Goal: Information Seeking & Learning: Learn about a topic

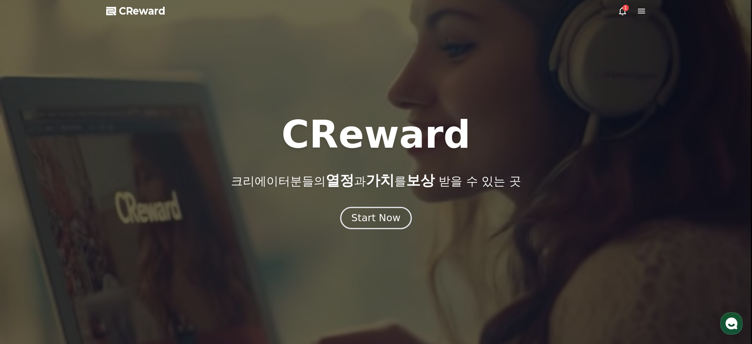
click at [372, 217] on div "Start Now" at bounding box center [375, 217] width 49 height 13
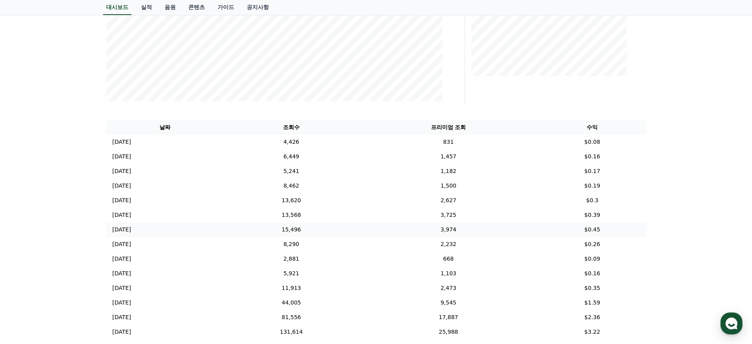
scroll to position [66, 0]
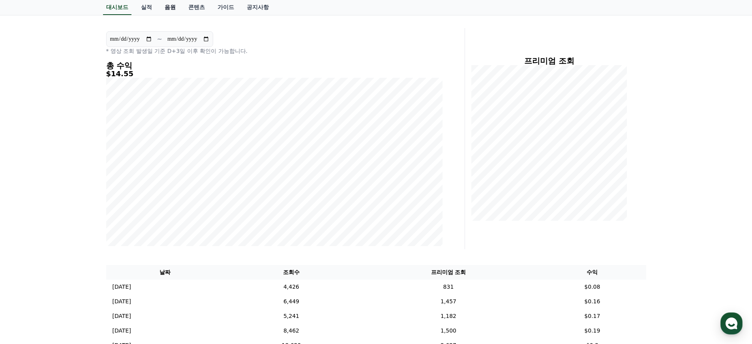
click at [169, 6] on link "음원" at bounding box center [170, 7] width 24 height 15
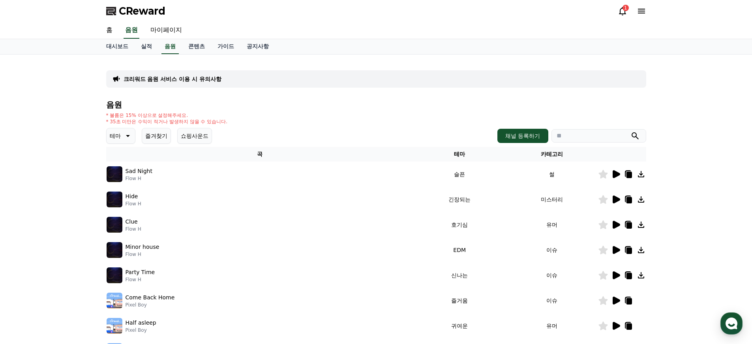
click at [118, 138] on p "테마" at bounding box center [115, 135] width 11 height 11
click at [125, 198] on button "긴장되는" at bounding box center [121, 200] width 28 height 17
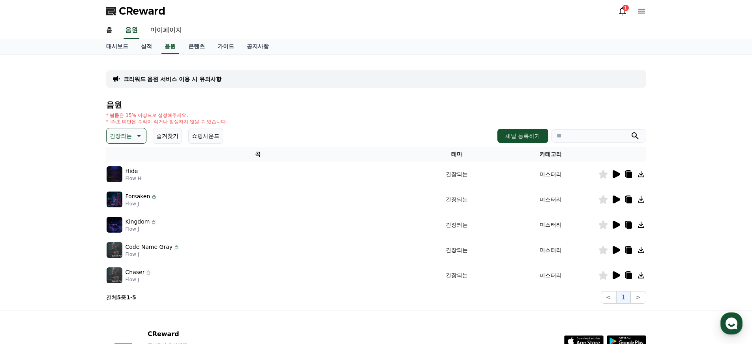
click at [616, 224] on icon at bounding box center [616, 225] width 7 height 8
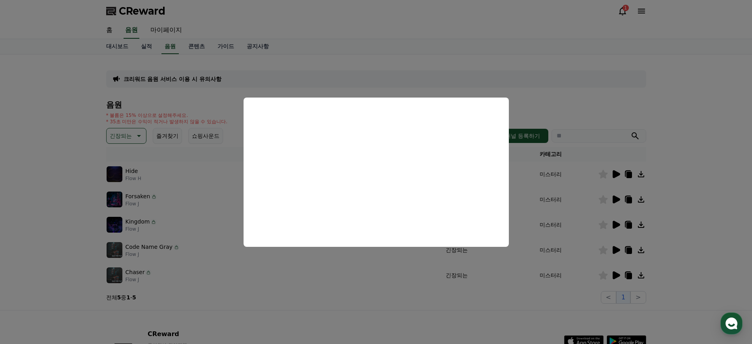
click at [689, 219] on button "close modal" at bounding box center [376, 172] width 752 height 344
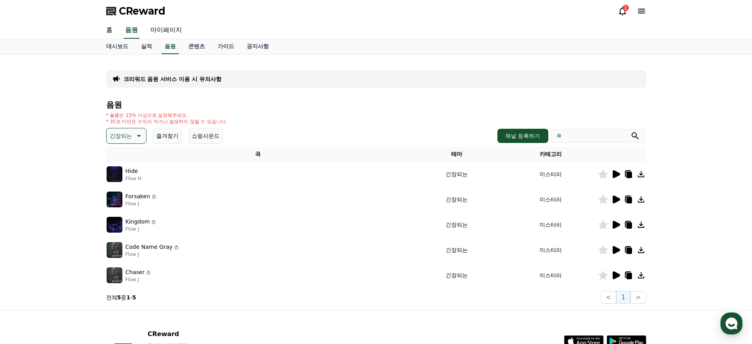
click at [613, 198] on icon at bounding box center [616, 199] width 7 height 8
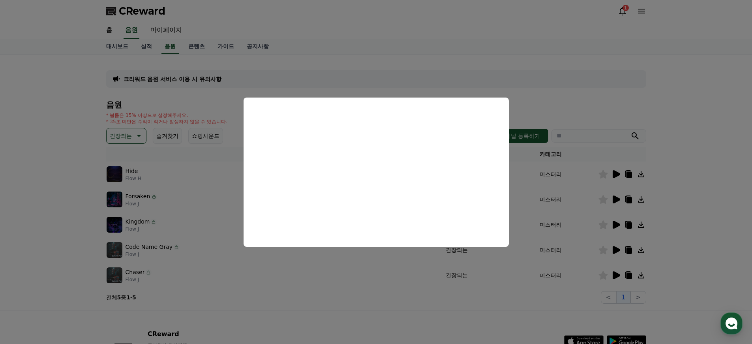
click at [673, 174] on button "close modal" at bounding box center [376, 172] width 752 height 344
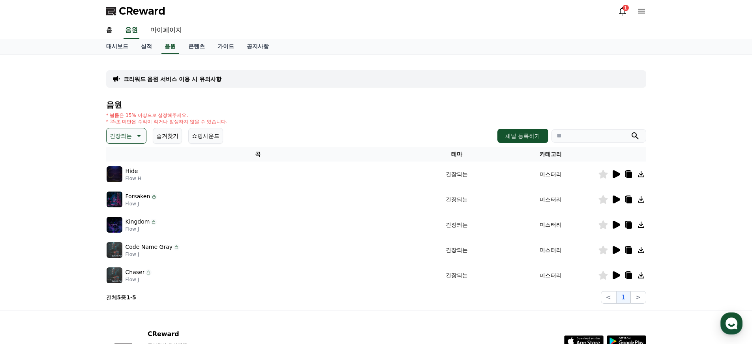
click at [613, 171] on icon at bounding box center [616, 174] width 7 height 8
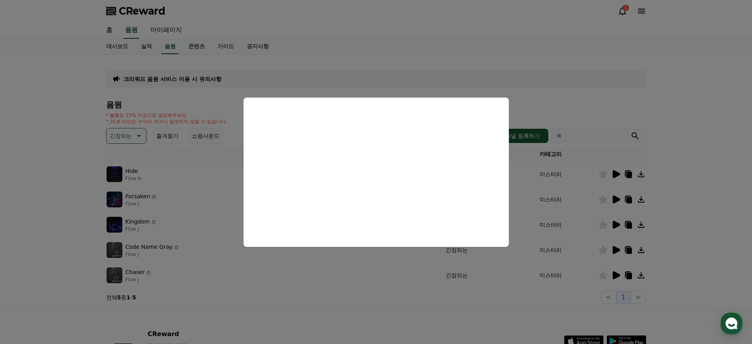
click at [708, 225] on button "close modal" at bounding box center [376, 172] width 752 height 344
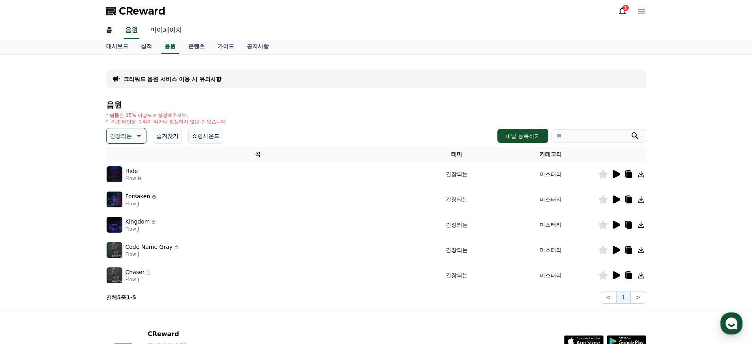
click at [619, 10] on icon at bounding box center [622, 10] width 9 height 9
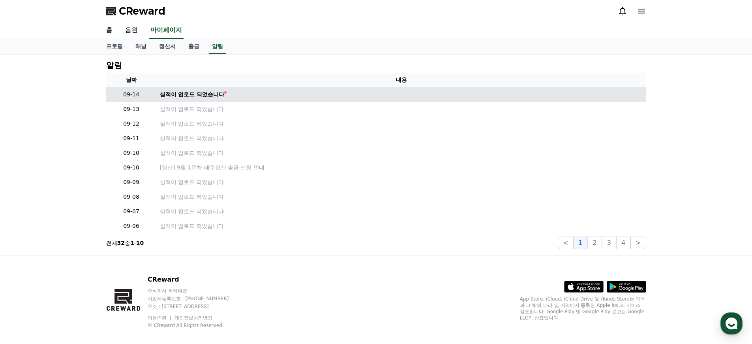
click at [205, 93] on div "실적이 업로드 되었습니다" at bounding box center [192, 94] width 65 height 8
